Goal: Task Accomplishment & Management: Use online tool/utility

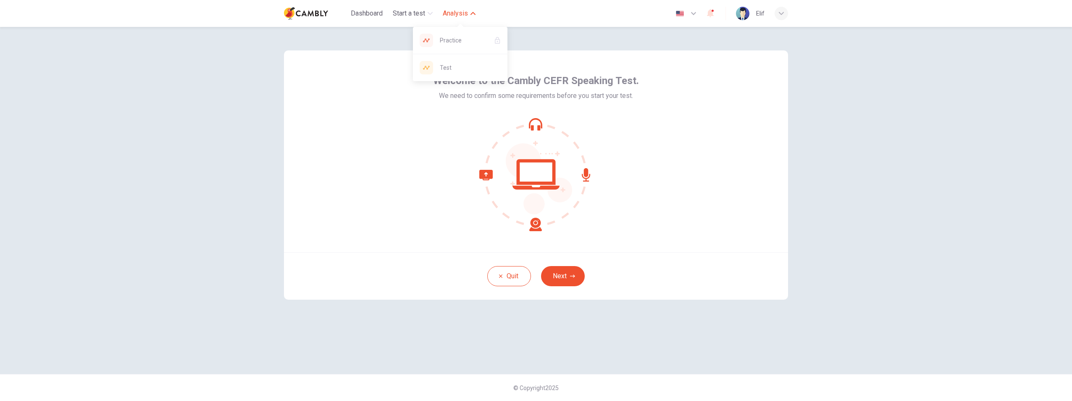
click at [462, 11] on span "Analysis" at bounding box center [455, 13] width 25 height 10
click at [461, 10] on span "Analysis" at bounding box center [455, 13] width 25 height 10
click at [458, 40] on span "Practice" at bounding box center [463, 40] width 47 height 10
click at [517, 272] on button "Quit" at bounding box center [509, 276] width 44 height 20
click at [507, 275] on button "Quit" at bounding box center [509, 276] width 44 height 20
